Goal: Transaction & Acquisition: Purchase product/service

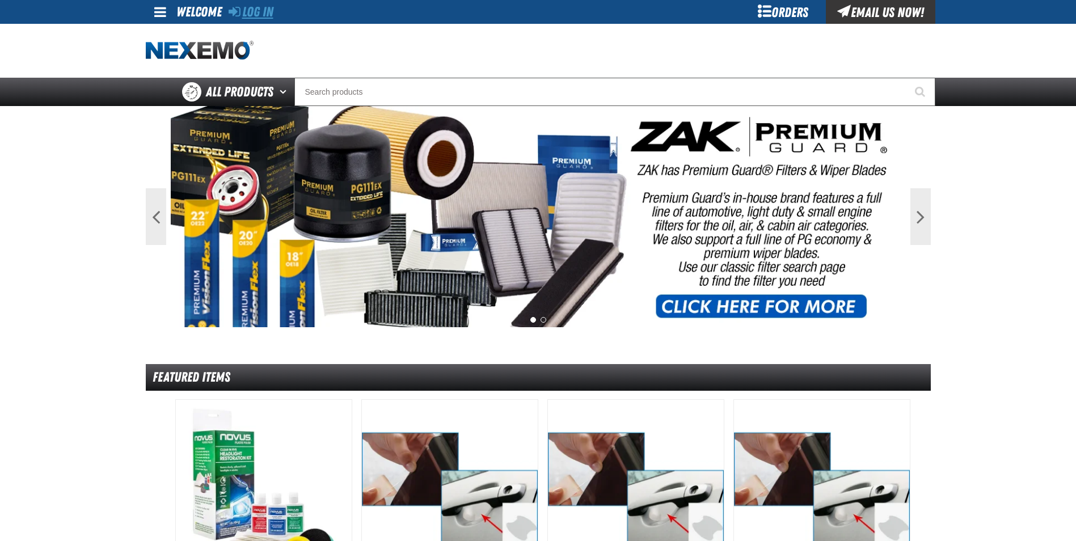
click at [254, 13] on link "Log In" at bounding box center [251, 12] width 45 height 16
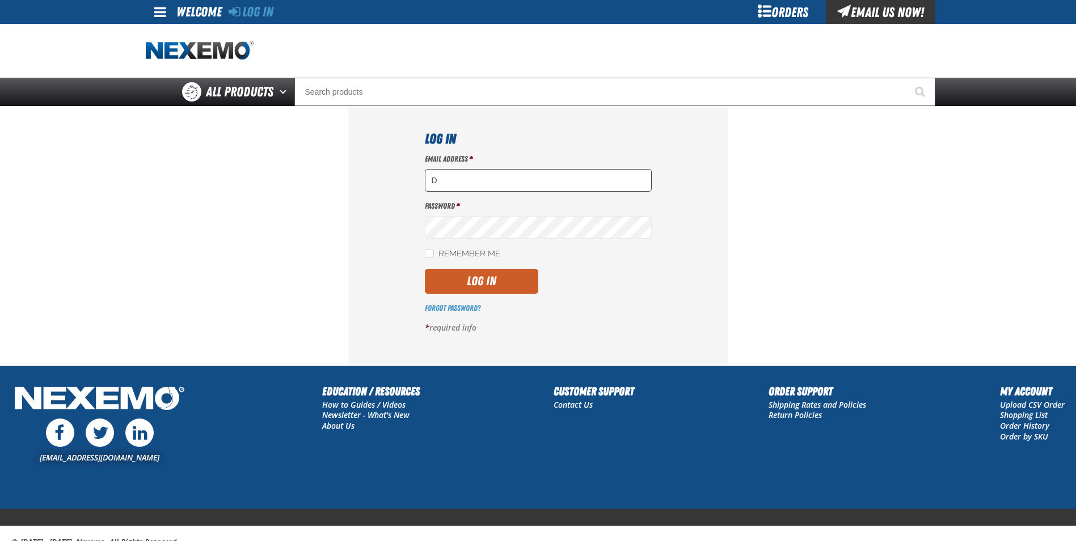
type input "dmaciel@capitolchevy.com"
click at [431, 215] on div "Password *" at bounding box center [538, 220] width 227 height 38
click at [482, 284] on button "Log In" at bounding box center [481, 281] width 113 height 25
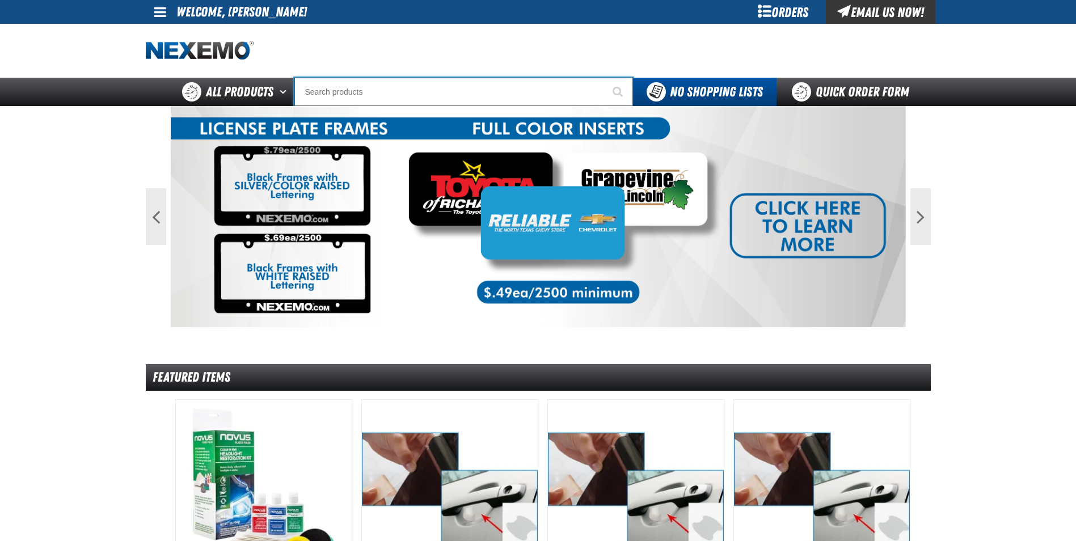
click at [331, 96] on input "Search" at bounding box center [463, 92] width 339 height 28
type input "n"
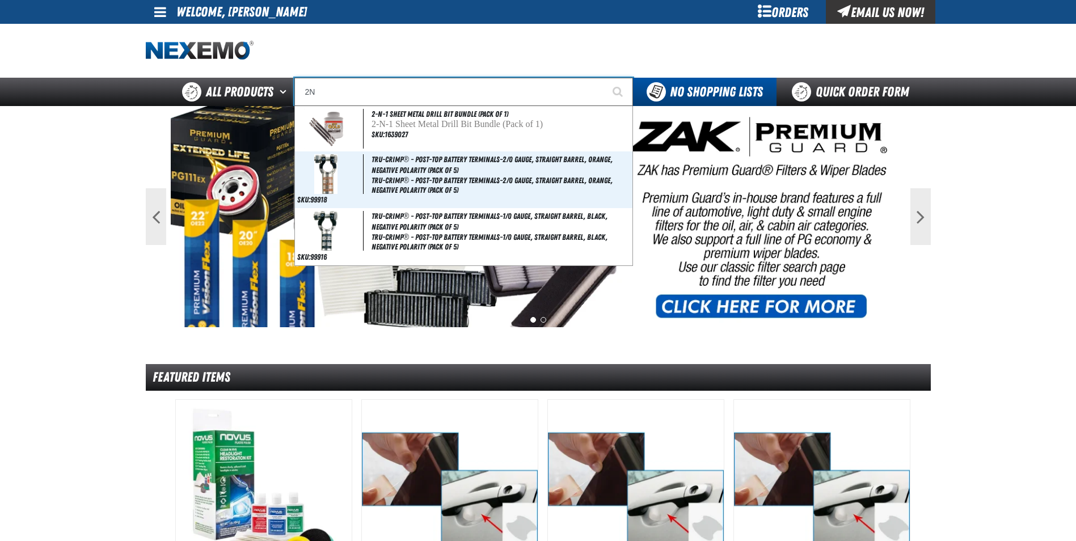
type input "2"
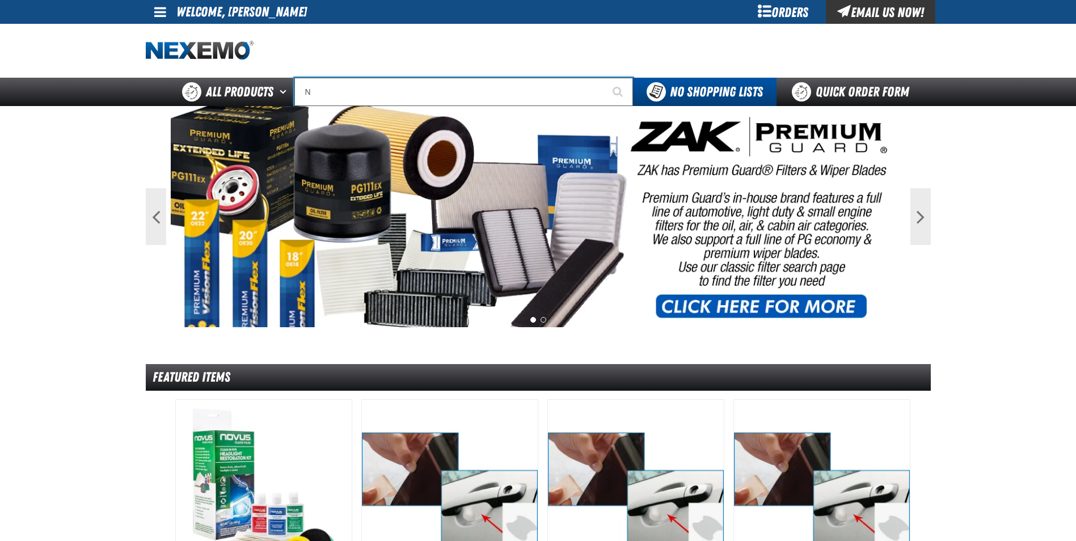
type input "N2"
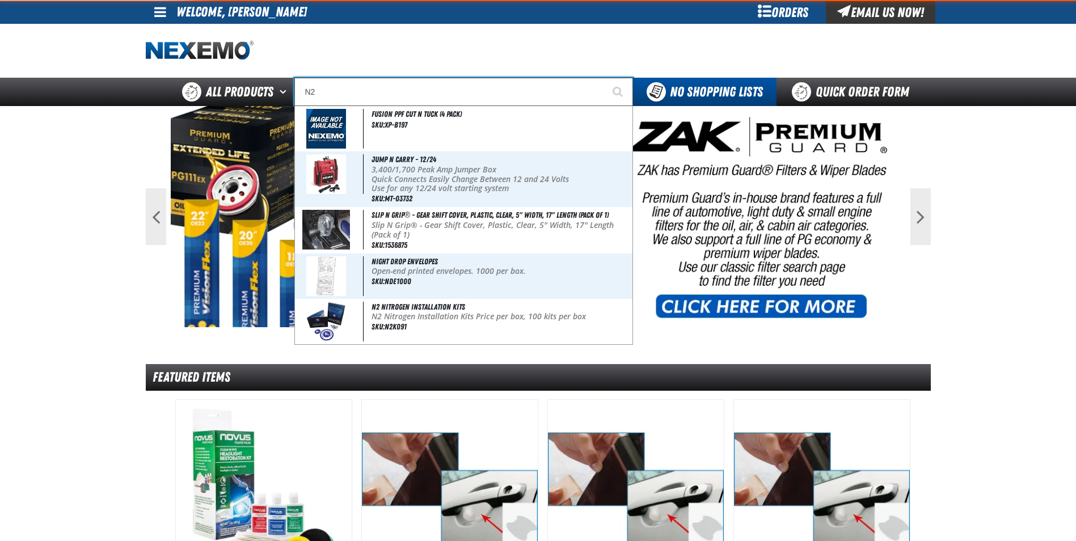
type input "N2 Nitrogen Installation Kits"
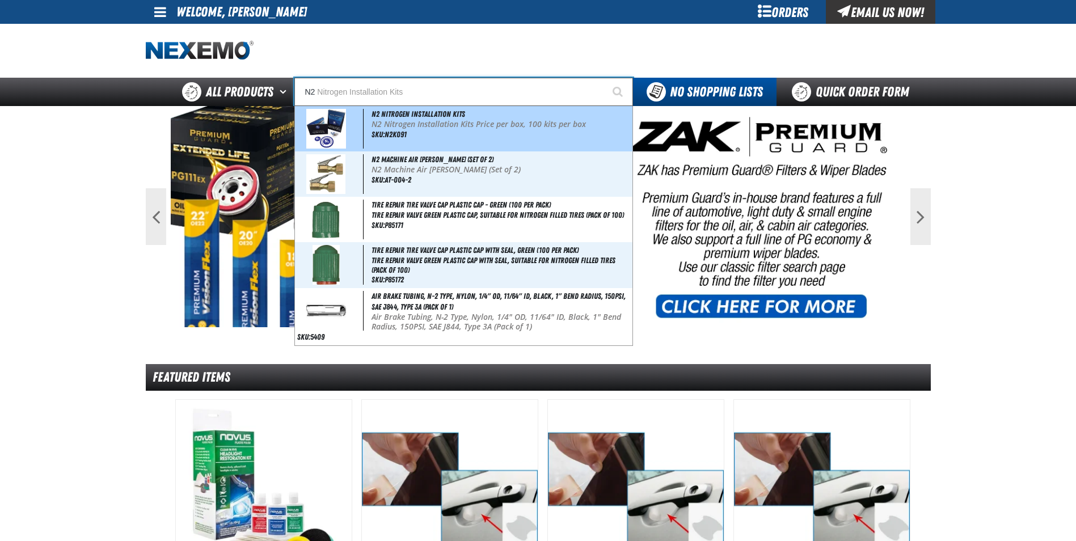
click at [414, 124] on p "N2 Nitrogen Installation Kits Price per box, 100 kits per box" at bounding box center [501, 125] width 259 height 10
type input "N2 Nitrogen Installation Kits"
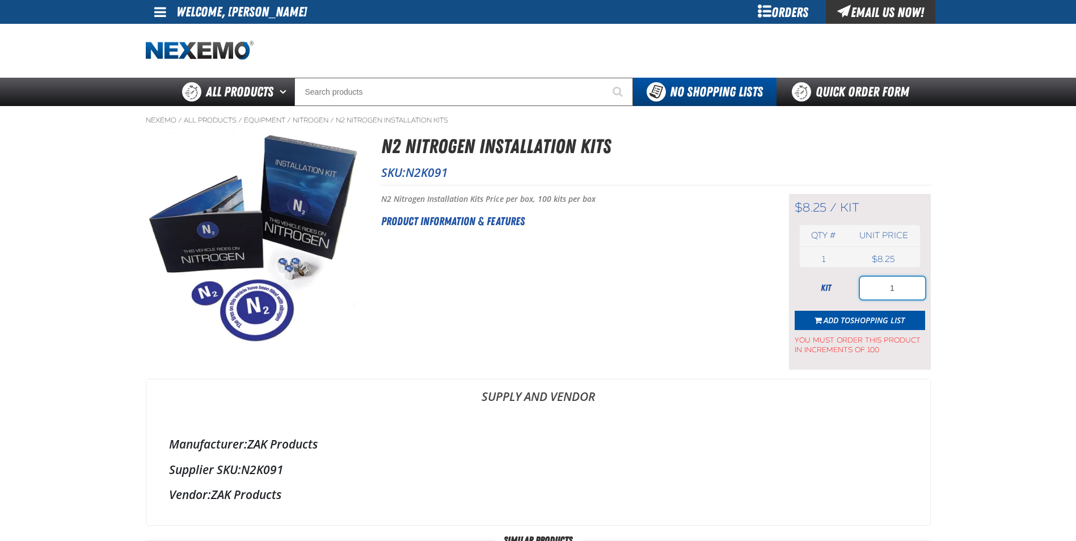
drag, startPoint x: 872, startPoint y: 296, endPoint x: 826, endPoint y: 302, distance: 46.4
click at [838, 302] on form "kit 1 Add to Shopping List You must order this product in increments of 100" at bounding box center [860, 316] width 130 height 78
type input "600"
click at [841, 322] on span "Add to Shopping List" at bounding box center [864, 320] width 81 height 11
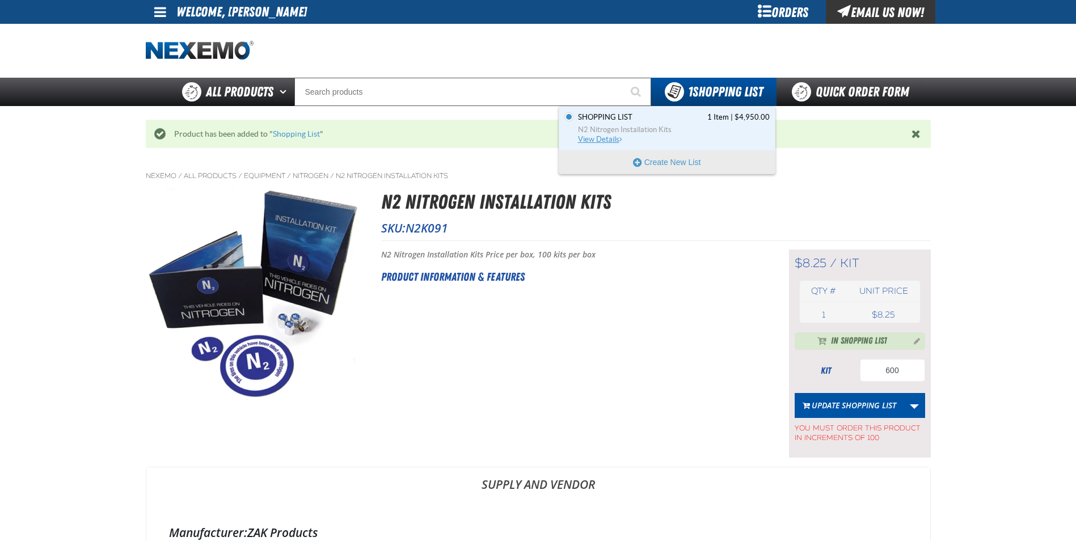
click at [601, 141] on span "View Details" at bounding box center [601, 139] width 46 height 9
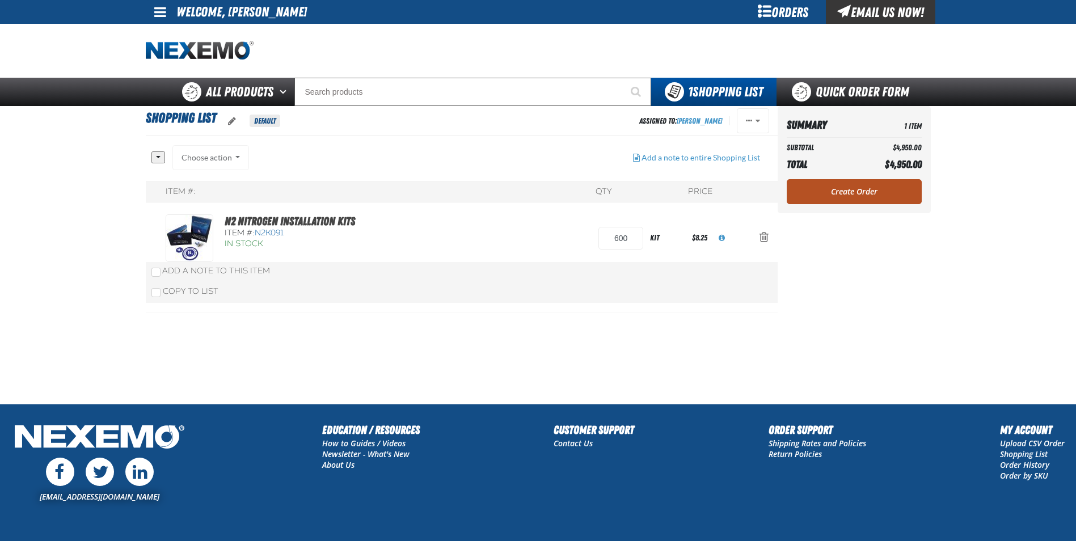
click at [839, 196] on link "Create Order" at bounding box center [854, 191] width 135 height 25
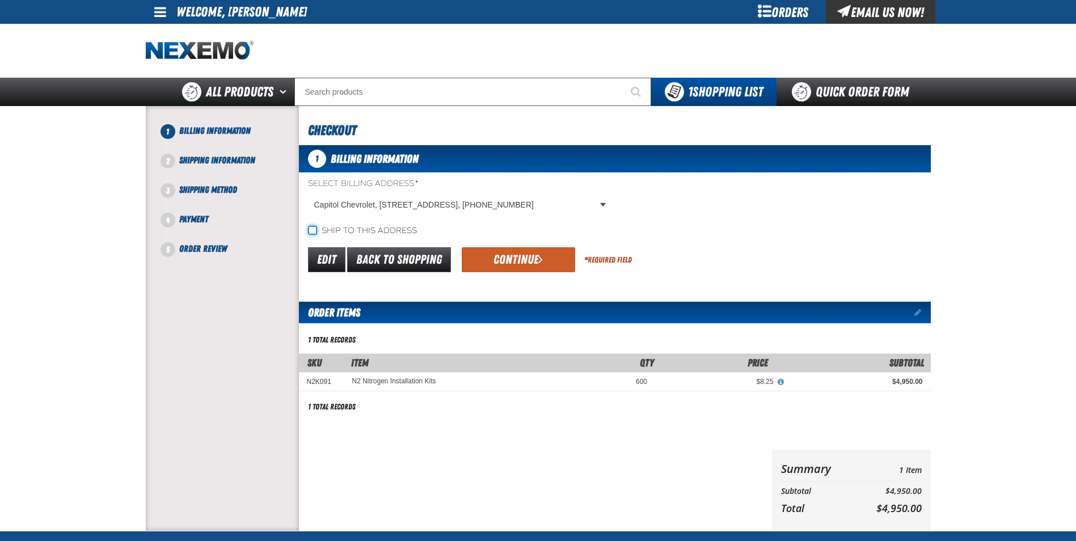
click at [313, 229] on input "Ship to this address" at bounding box center [312, 230] width 9 height 9
checkbox input "true"
click at [513, 256] on button "Continue" at bounding box center [518, 259] width 113 height 25
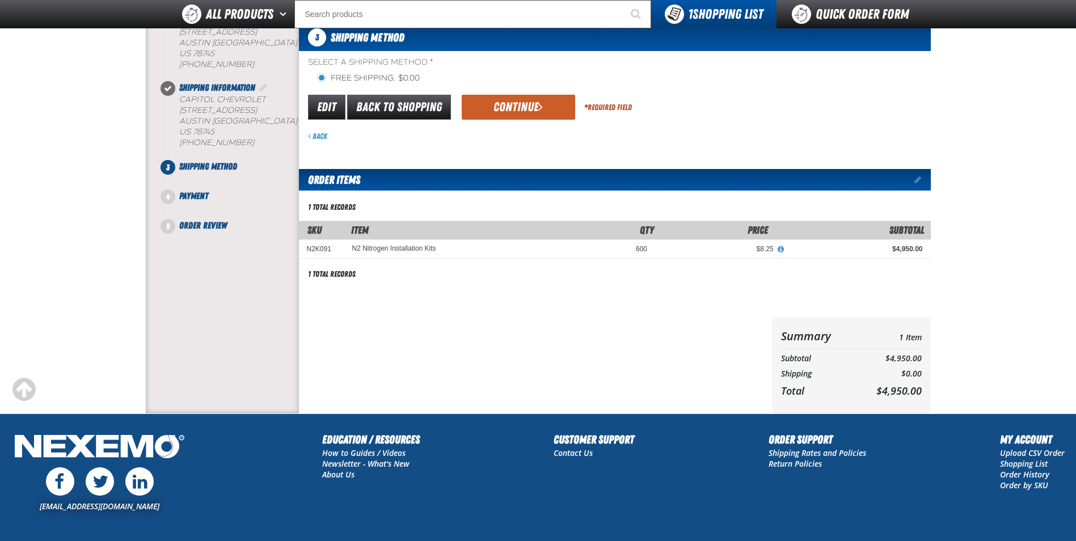
scroll to position [113, 0]
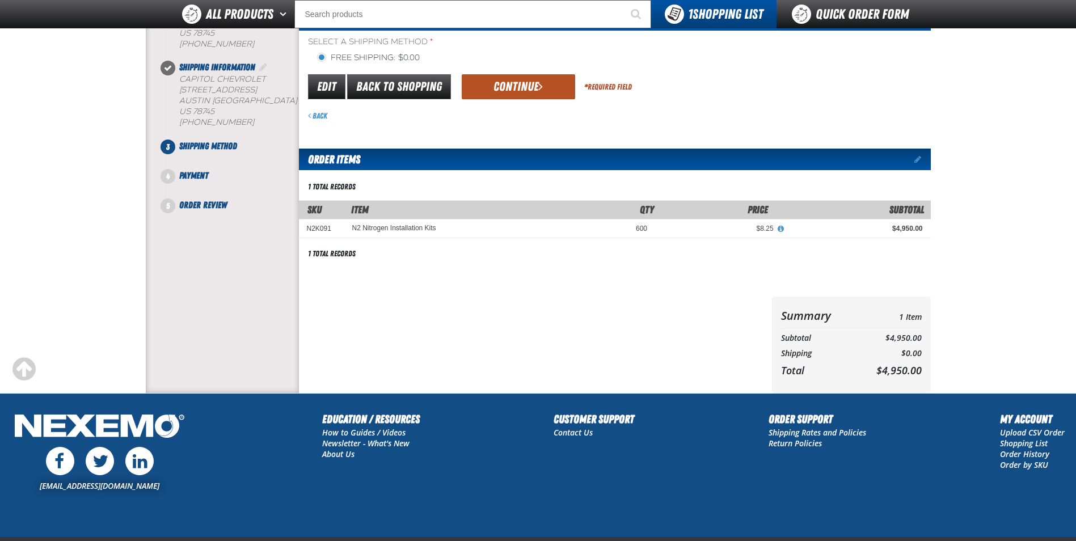
click at [494, 91] on button "Continue" at bounding box center [518, 86] width 113 height 25
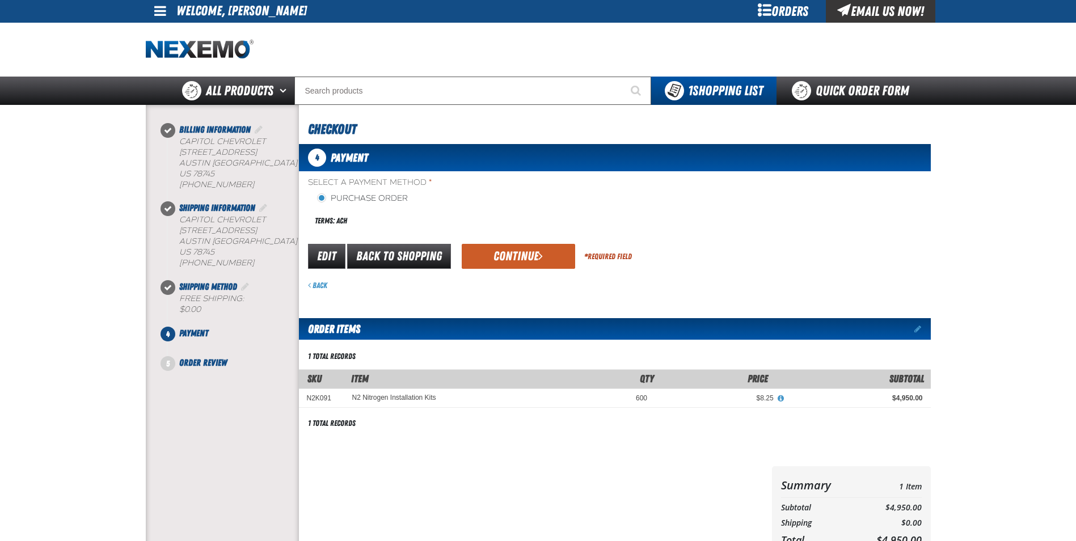
scroll to position [0, 0]
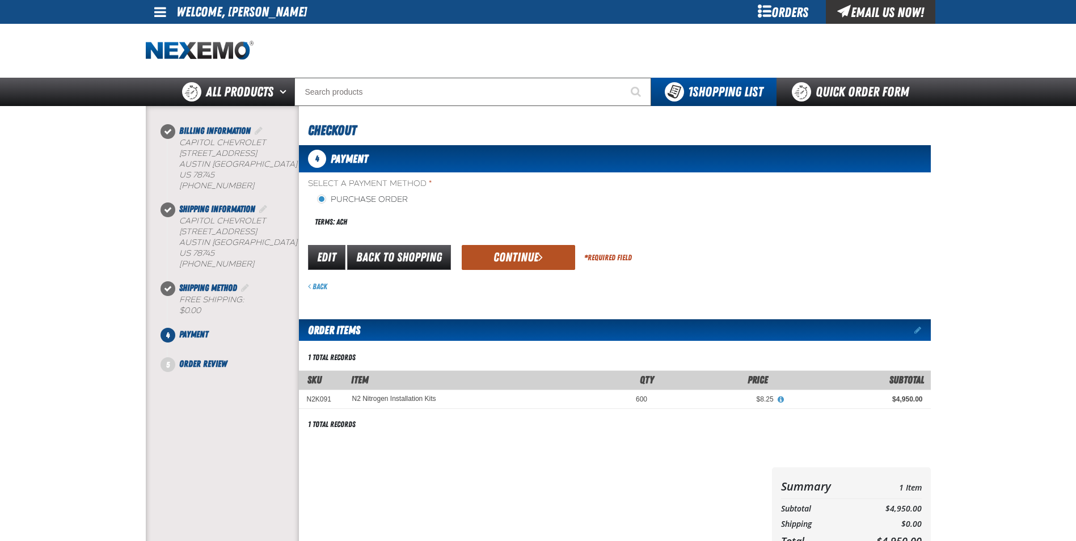
click at [500, 260] on button "Continue" at bounding box center [518, 257] width 113 height 25
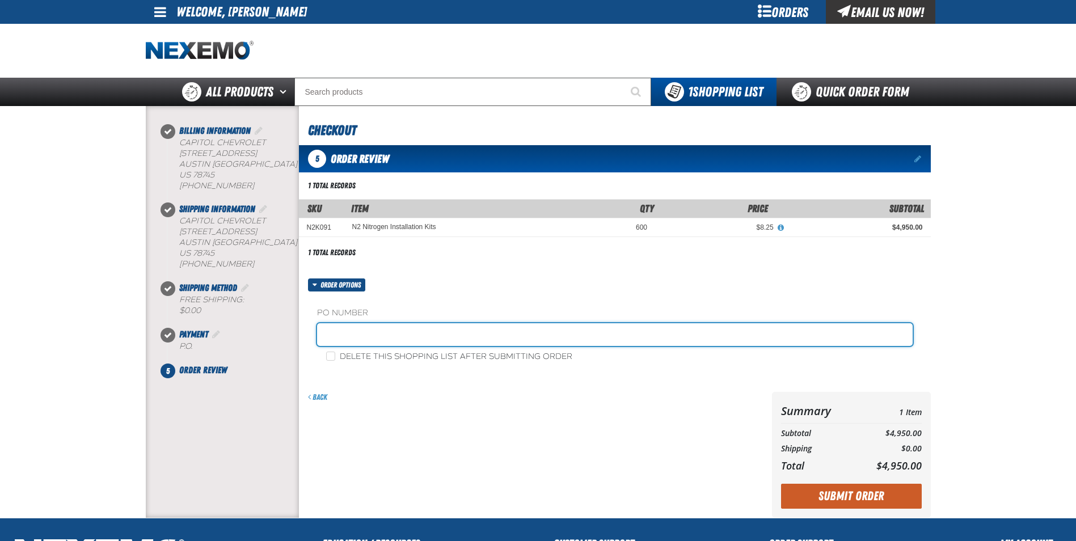
click at [347, 331] on input "text" at bounding box center [615, 334] width 596 height 23
type input "36823DM"
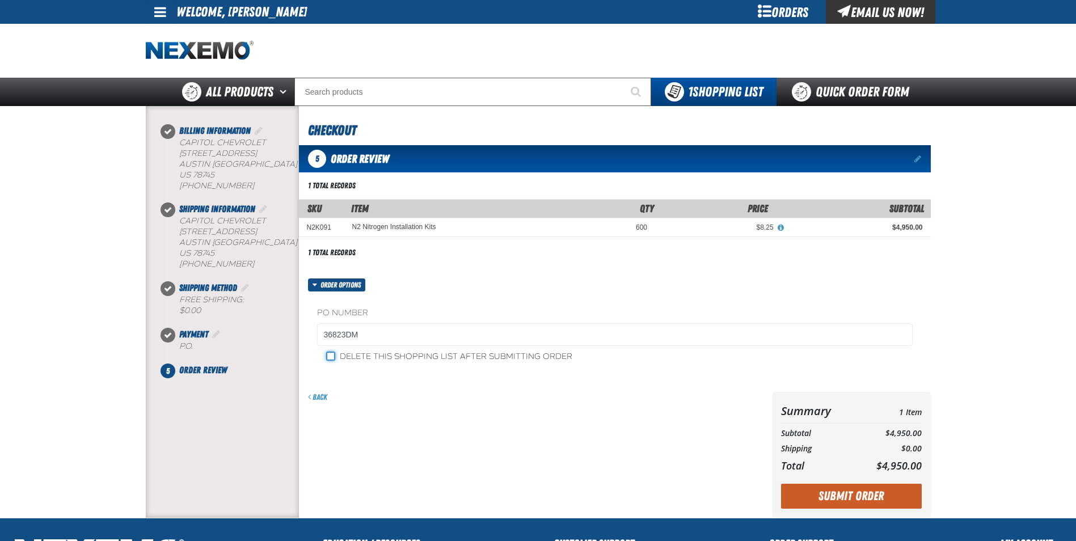
click at [331, 354] on input "Delete this shopping list after submitting order" at bounding box center [330, 356] width 9 height 9
checkbox input "true"
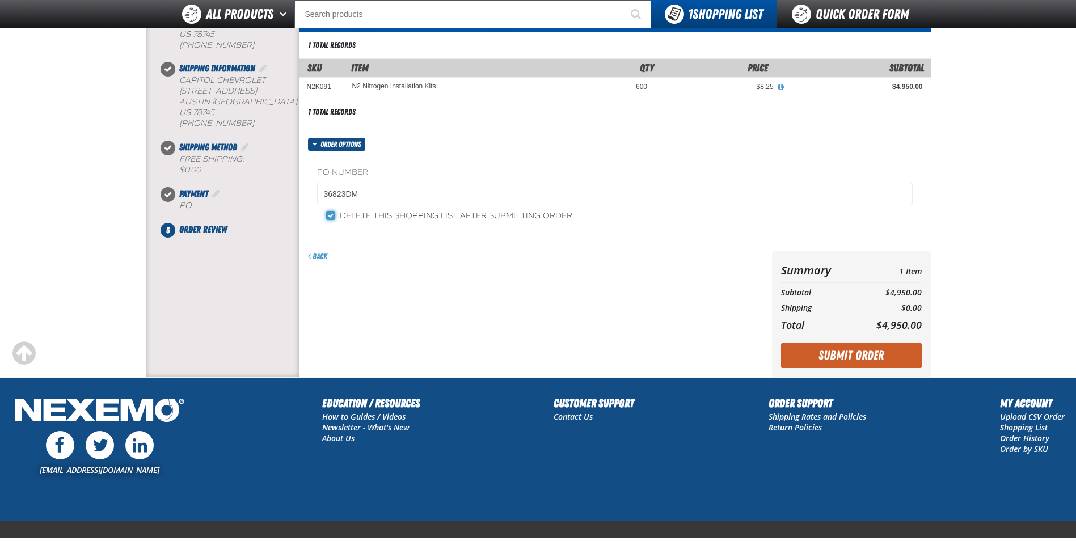
scroll to position [113, 0]
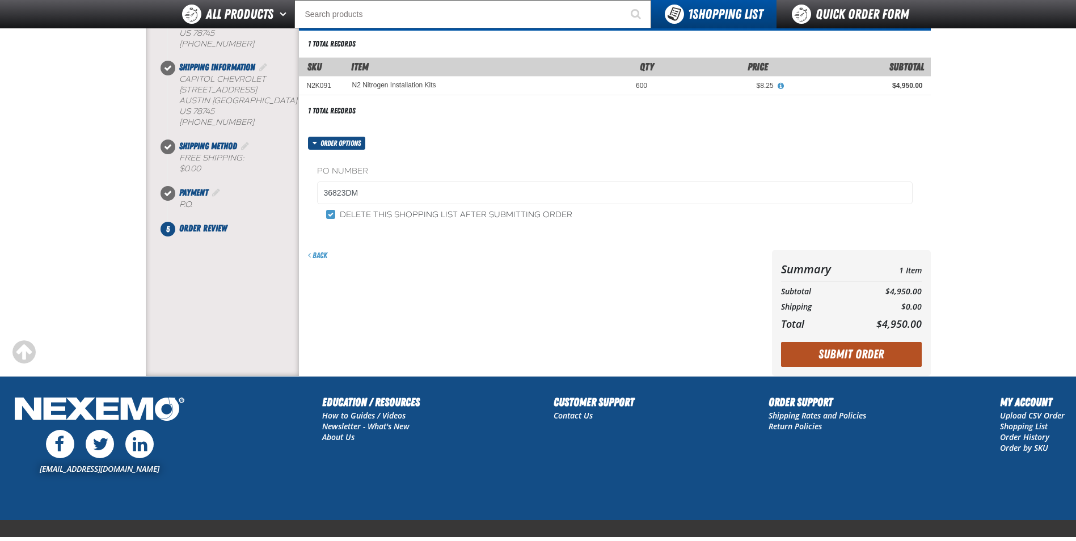
click at [840, 362] on button "Submit Order" at bounding box center [851, 354] width 141 height 25
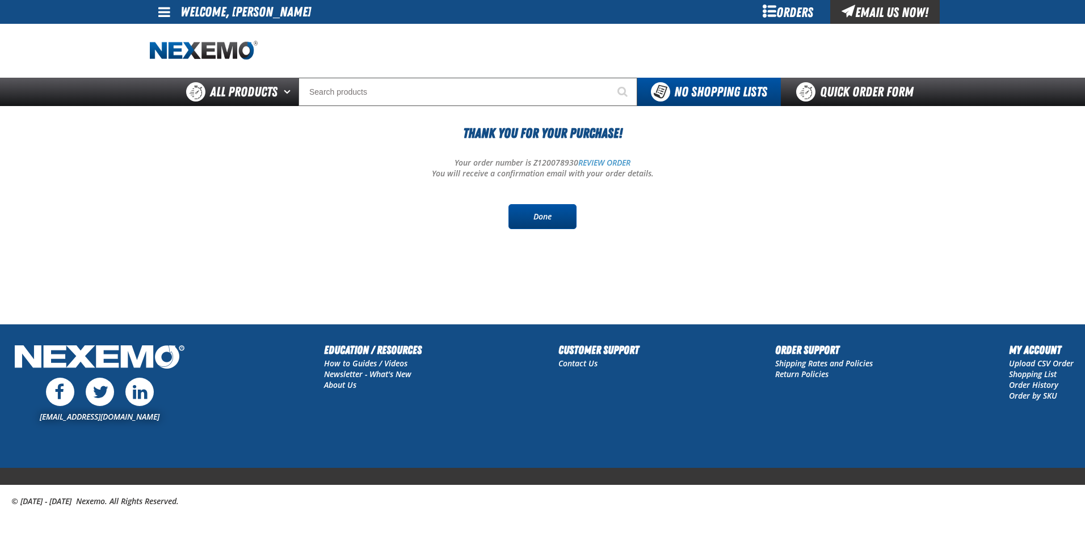
click at [553, 220] on link "Done" at bounding box center [542, 216] width 68 height 25
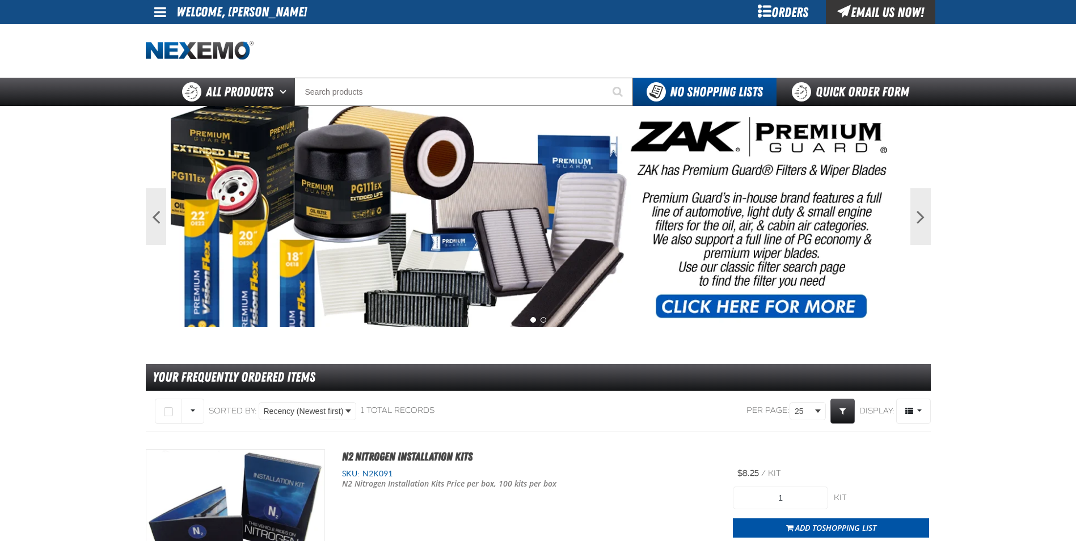
click at [159, 13] on span at bounding box center [160, 12] width 12 height 14
click at [181, 57] on link "Sign Out Sign Out" at bounding box center [170, 55] width 39 height 11
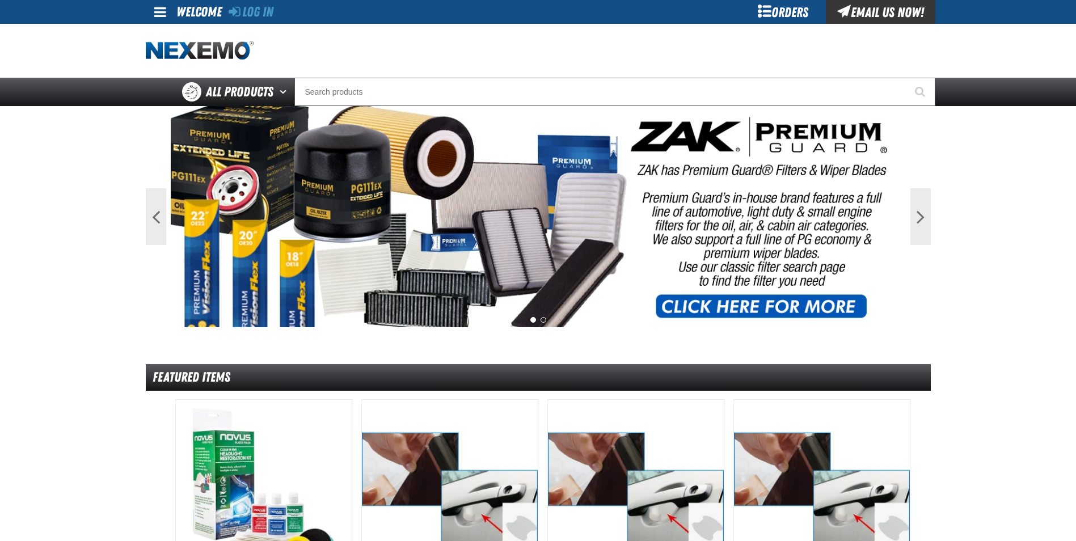
click at [97, 212] on main "Previous Next 1 2 Featured Items DHV" at bounding box center [538, 504] width 1076 height 796
